Goal: Task Accomplishment & Management: Complete application form

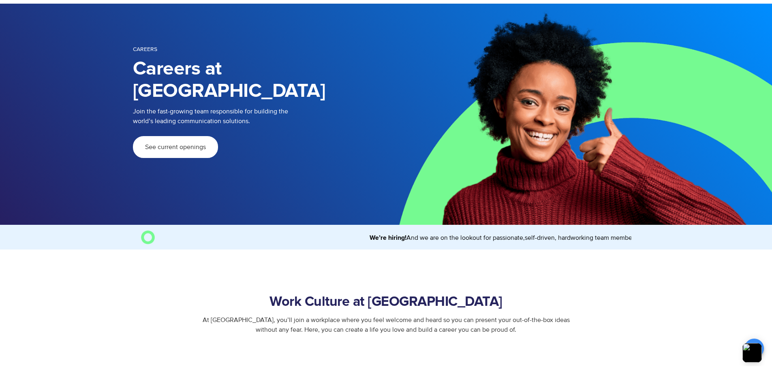
scroll to position [122, 0]
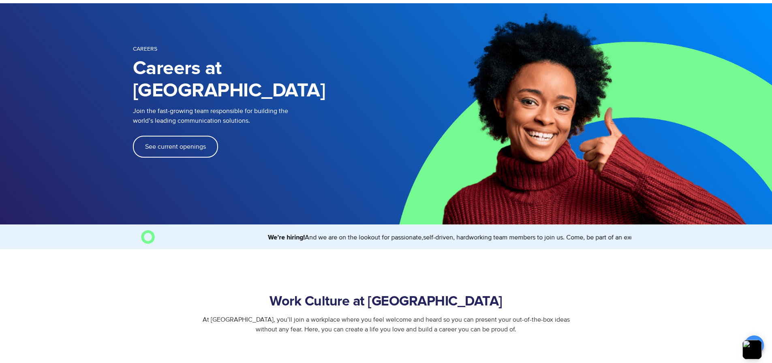
click at [197, 144] on span "See current openings" at bounding box center [175, 147] width 61 height 6
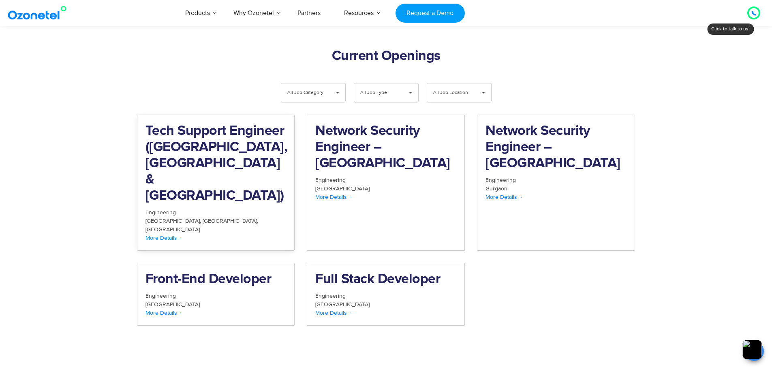
scroll to position [840, 0]
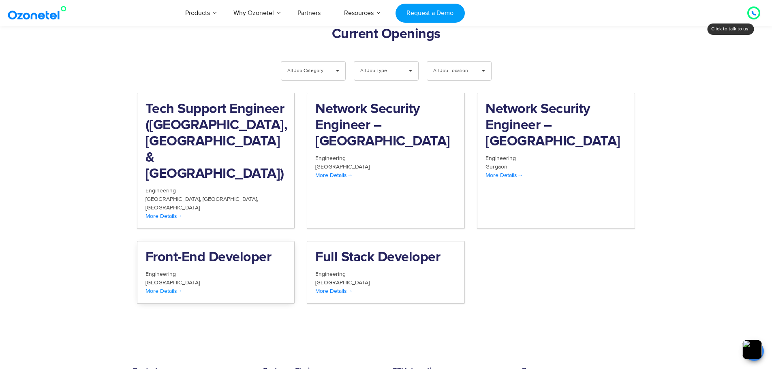
click at [173, 288] on span "More Details" at bounding box center [164, 291] width 37 height 7
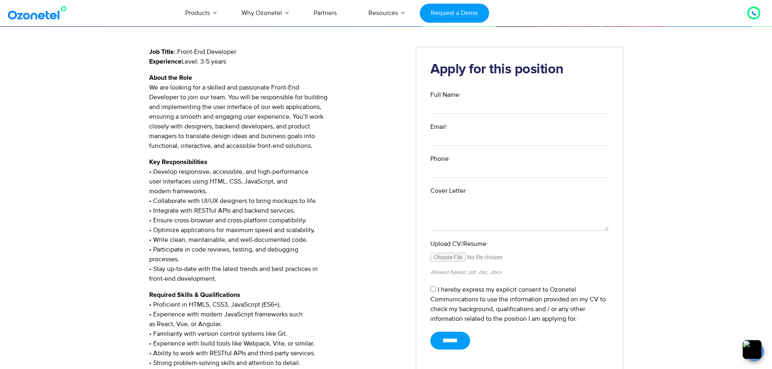
scroll to position [81, 0]
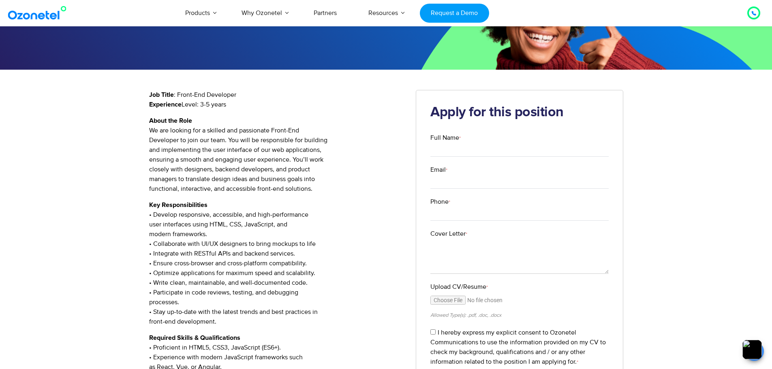
click at [69, 172] on div "Front-End Developer Job Title : Front-End Developer Experience Level: 3-5 years…" at bounding box center [386, 316] width 772 height 493
click at [109, 146] on div "Front-End Developer Job Title : Front-End Developer Experience Level: 3-5 years…" at bounding box center [386, 316] width 772 height 493
click at [71, 125] on div "Front-End Developer Job Title : Front-End Developer Experience Level: 3-5 years…" at bounding box center [386, 316] width 772 height 493
